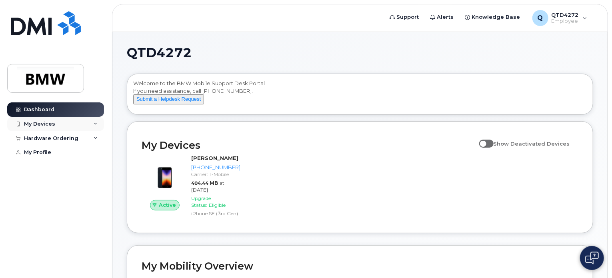
click at [62, 128] on div "My Devices" at bounding box center [55, 124] width 97 height 14
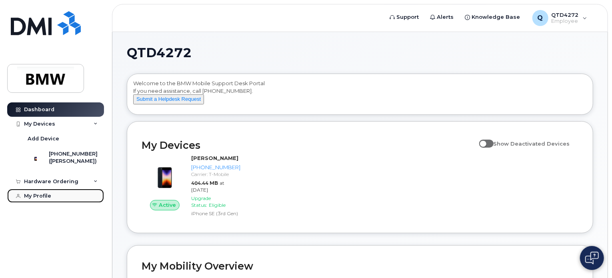
click at [46, 199] on div "My Profile" at bounding box center [37, 196] width 27 height 6
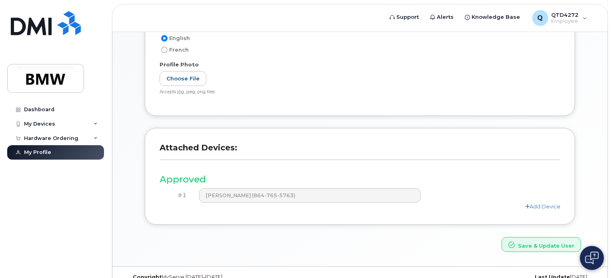
scroll to position [196, 0]
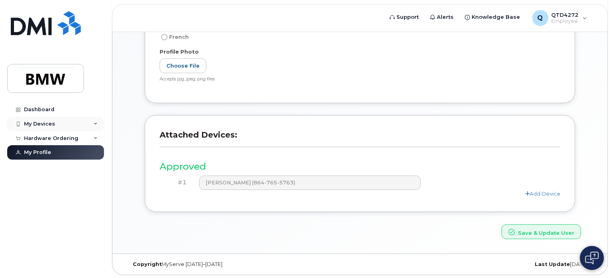
click at [60, 122] on div "My Devices" at bounding box center [55, 124] width 97 height 14
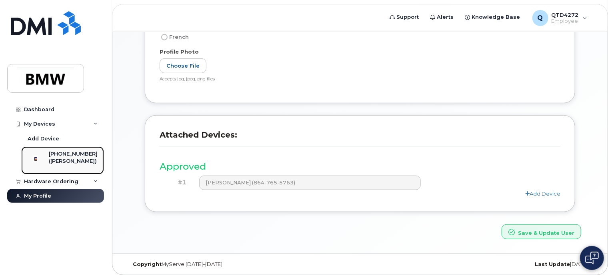
click at [70, 165] on div "([PERSON_NAME])" at bounding box center [73, 161] width 49 height 7
